Goal: Find specific page/section: Find specific page/section

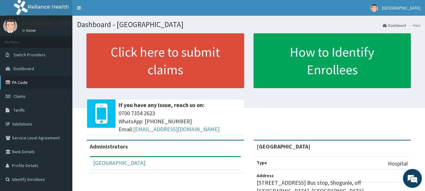
click at [39, 85] on link "PA Code" at bounding box center [36, 82] width 72 height 14
click at [32, 85] on link "PA Code" at bounding box center [36, 82] width 72 height 14
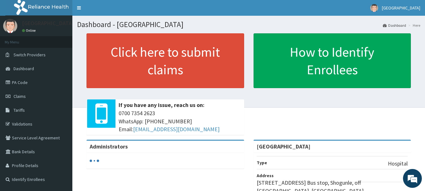
click at [39, 84] on link "PA Code" at bounding box center [36, 82] width 72 height 14
